Goal: Task Accomplishment & Management: Manage account settings

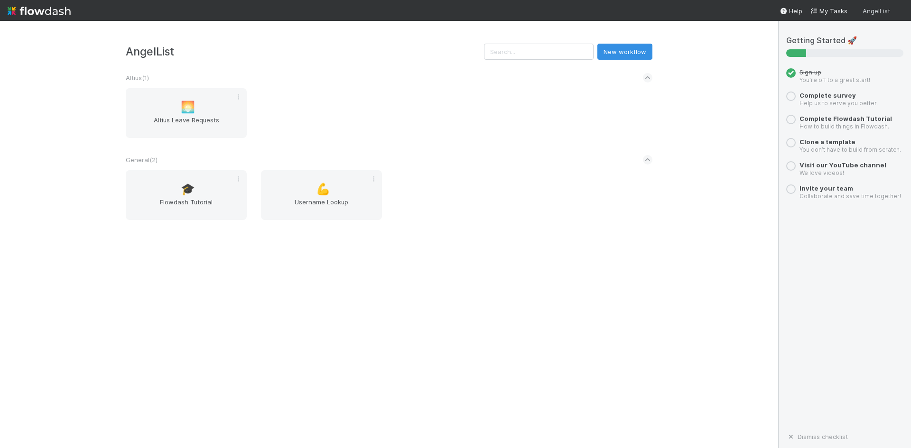
click at [880, 13] on span "AngelList" at bounding box center [877, 11] width 28 height 8
click at [863, 75] on link "User Settings" at bounding box center [884, 74] width 101 height 14
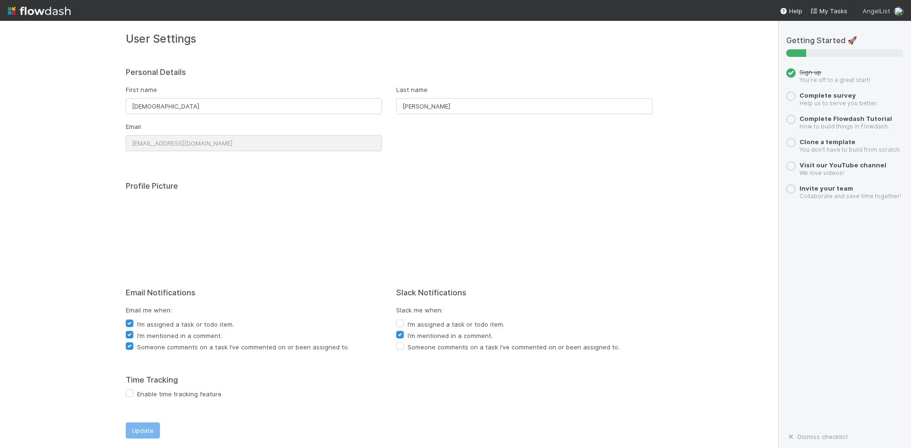
click at [897, 9] on img at bounding box center [898, 11] width 9 height 9
click at [598, 211] on div "👋 Hey Cristantine Create workspace User Settings Logout" at bounding box center [455, 224] width 911 height 448
drag, startPoint x: 738, startPoint y: 105, endPoint x: 750, endPoint y: 115, distance: 16.2
click at [750, 115] on div "👋 Hey Cristantine Create workspace User Settings Logout" at bounding box center [455, 224] width 911 height 448
click at [750, 116] on div "User Settings Personal Details First name Cristantine Last name Angelus Caparos…" at bounding box center [389, 235] width 778 height 428
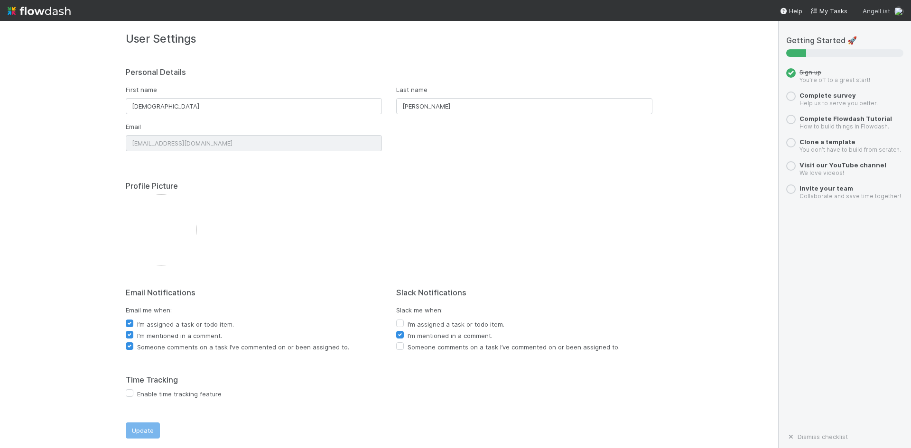
click at [895, 10] on img at bounding box center [898, 11] width 9 height 9
click at [854, 93] on link "Logout" at bounding box center [884, 89] width 101 height 14
